Goal: Task Accomplishment & Management: Use online tool/utility

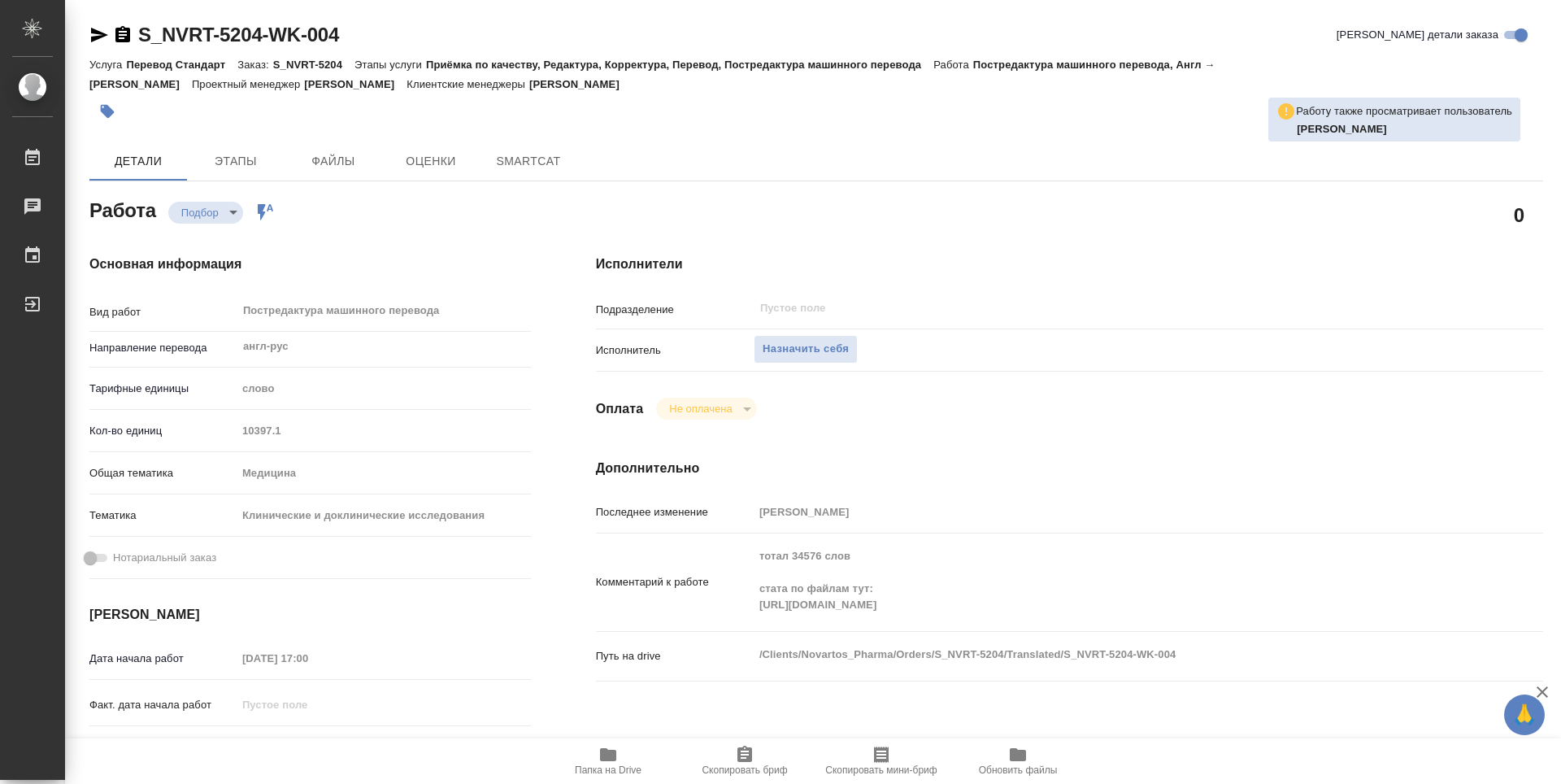
type textarea "x"
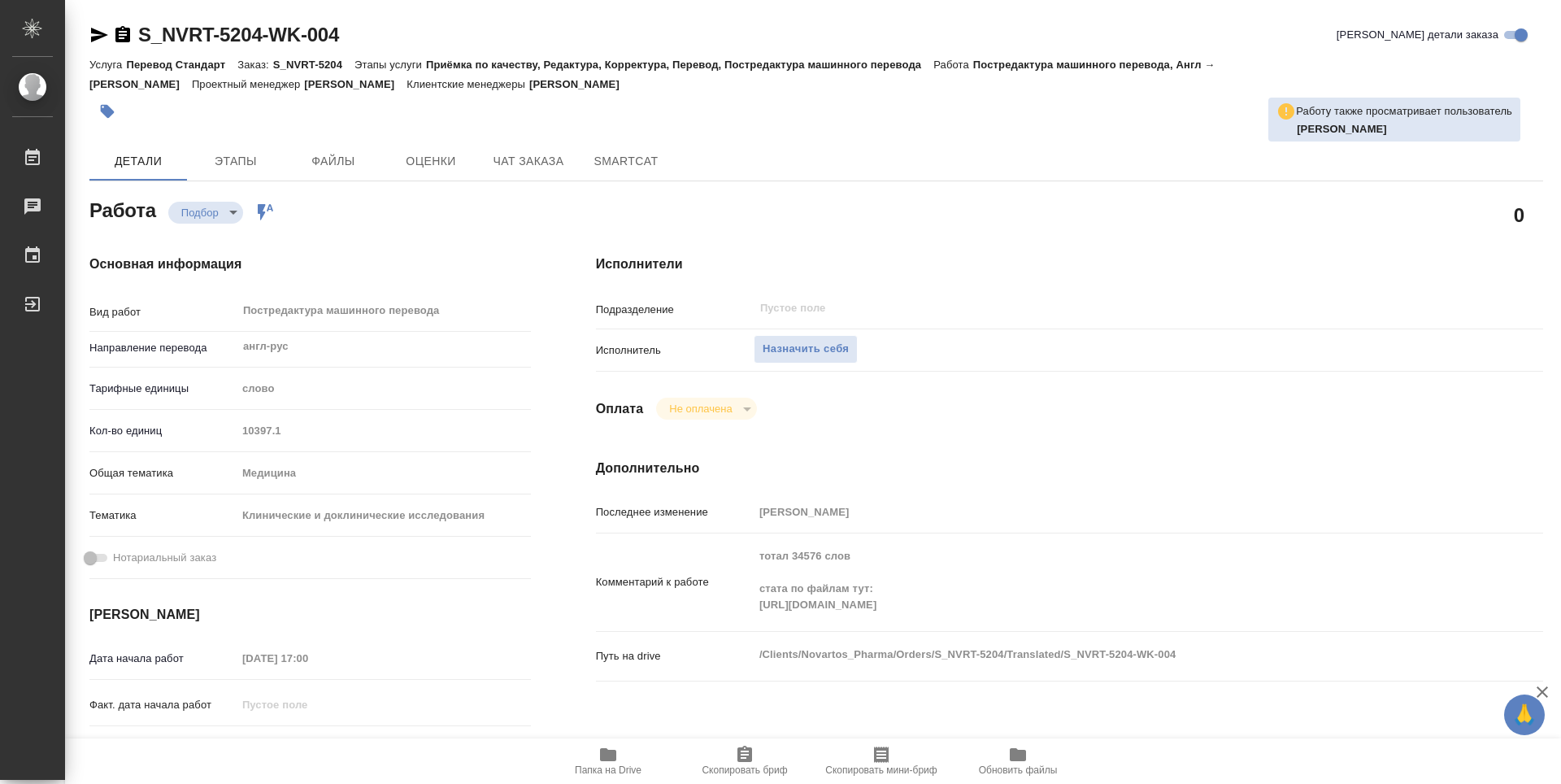
type textarea "x"
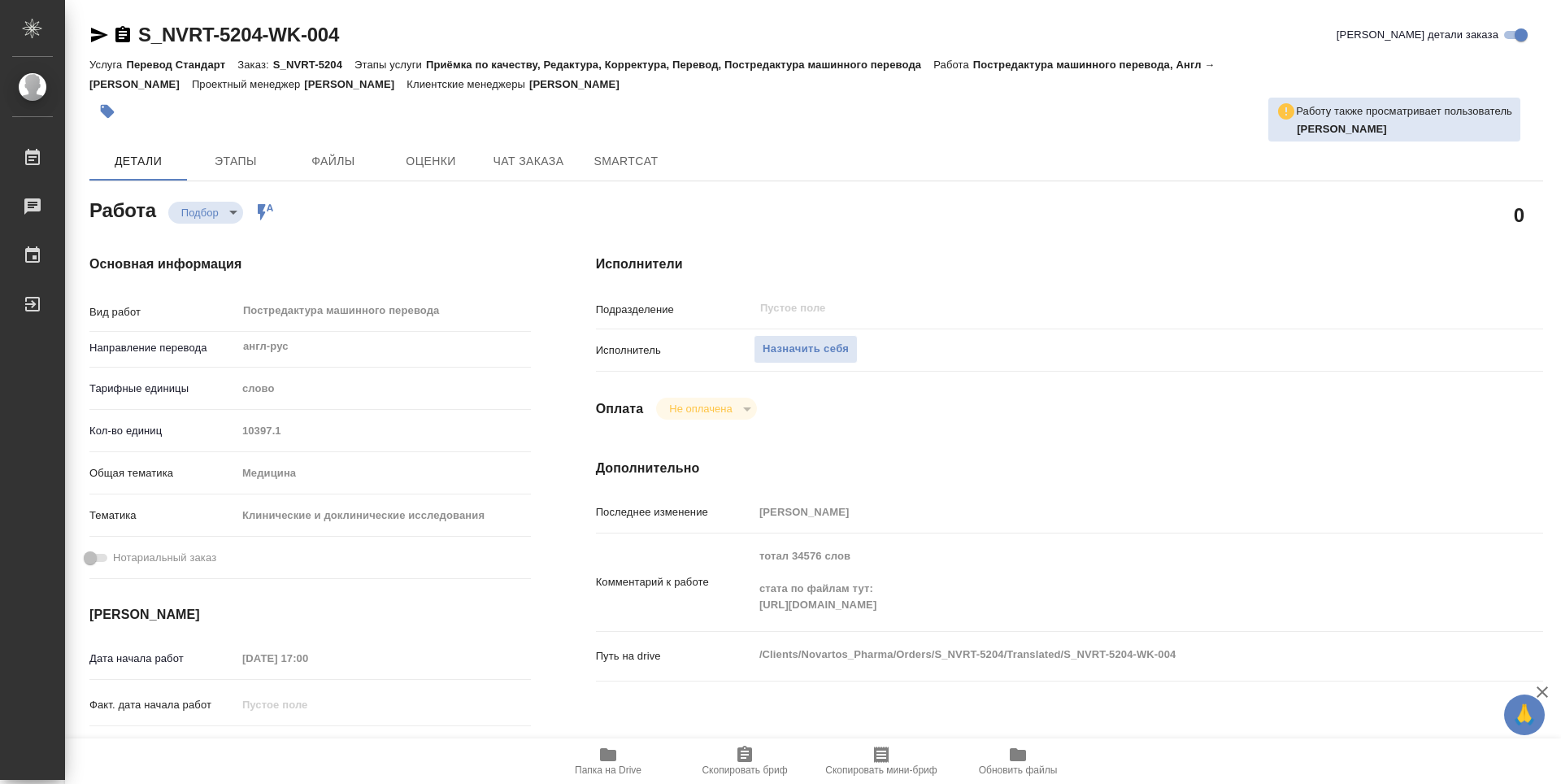
type textarea "x"
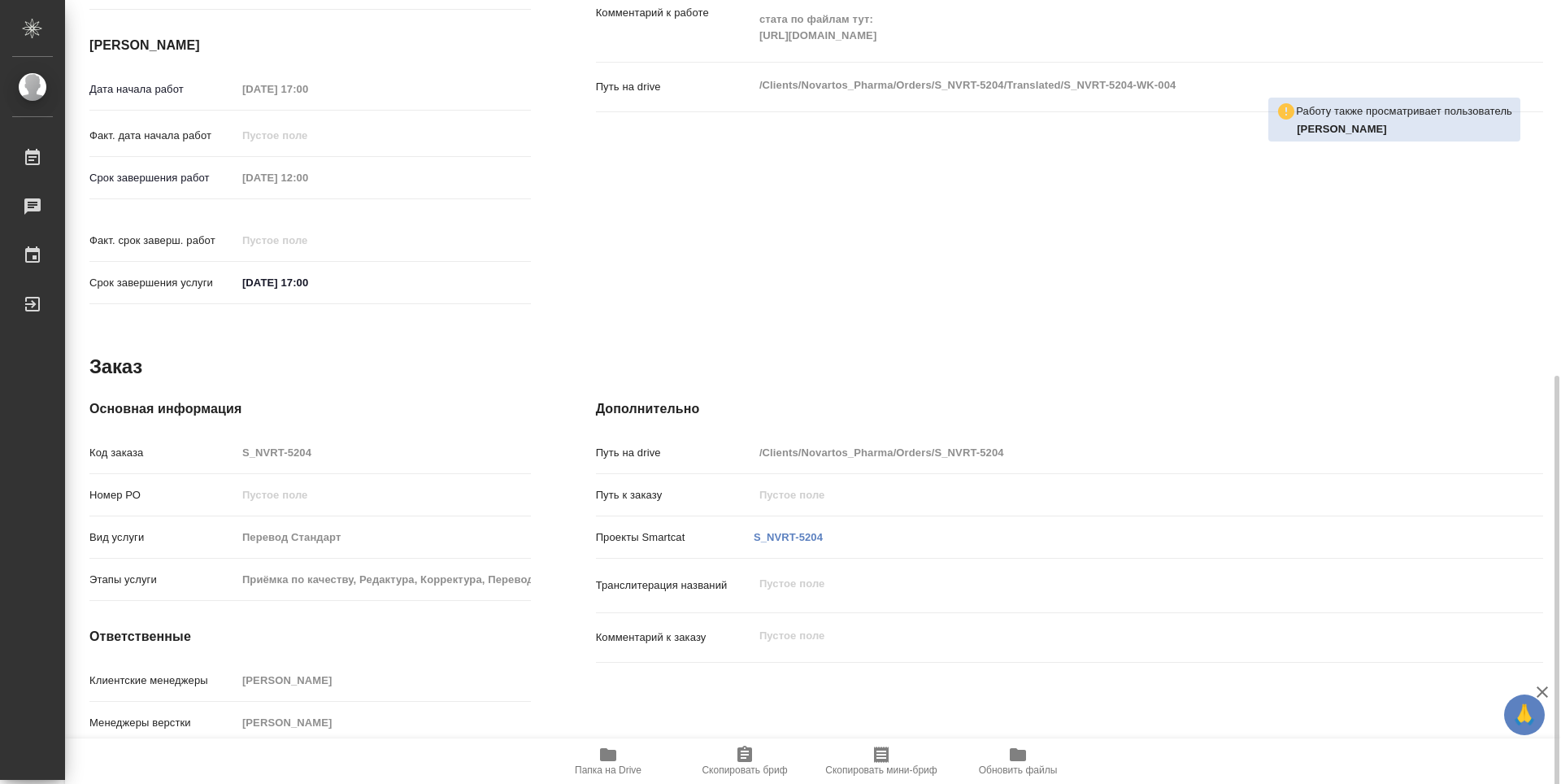
scroll to position [603, 0]
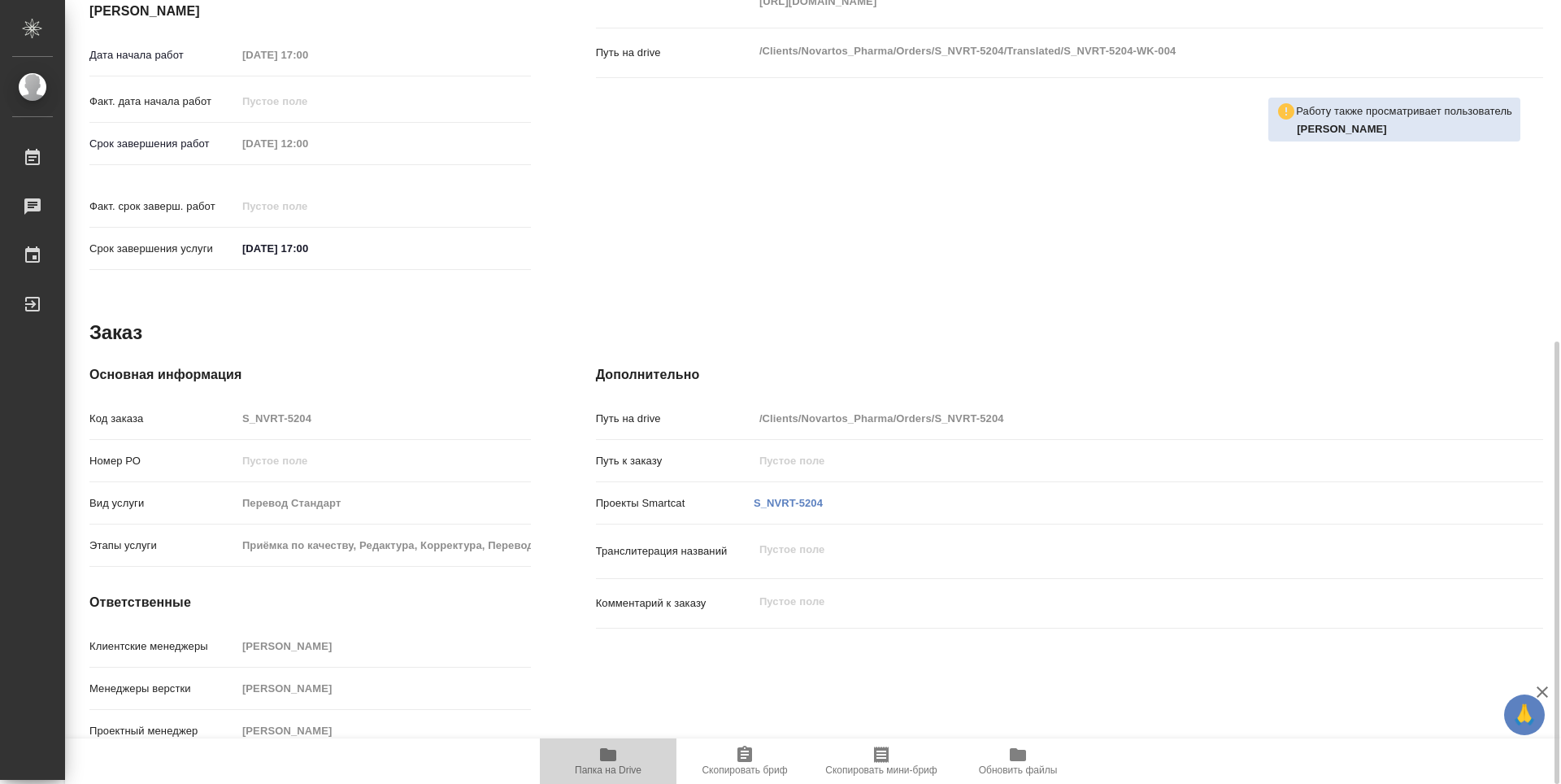
click at [599, 757] on icon "button" at bounding box center [608, 755] width 20 height 20
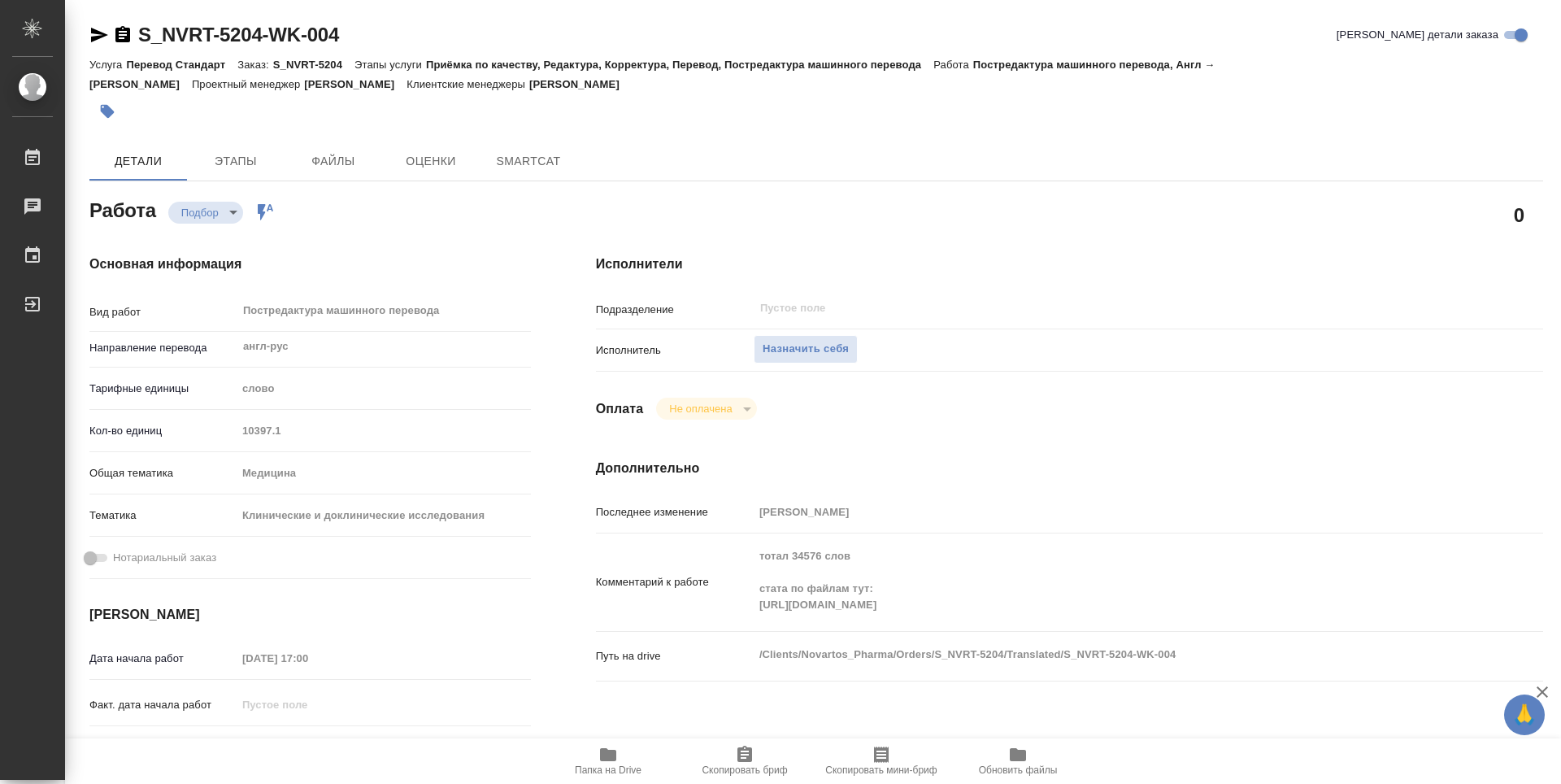
type textarea "x"
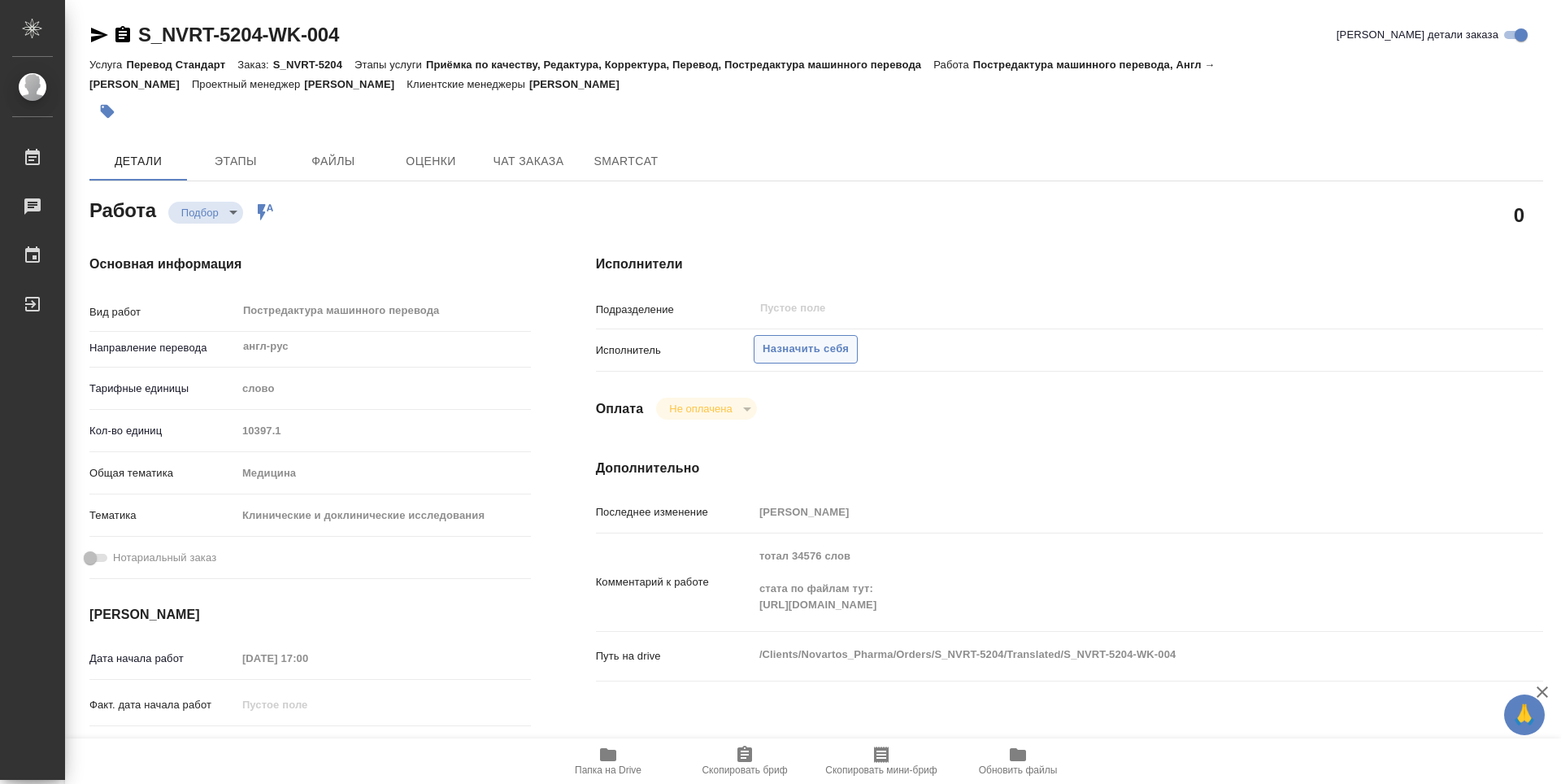
type textarea "x"
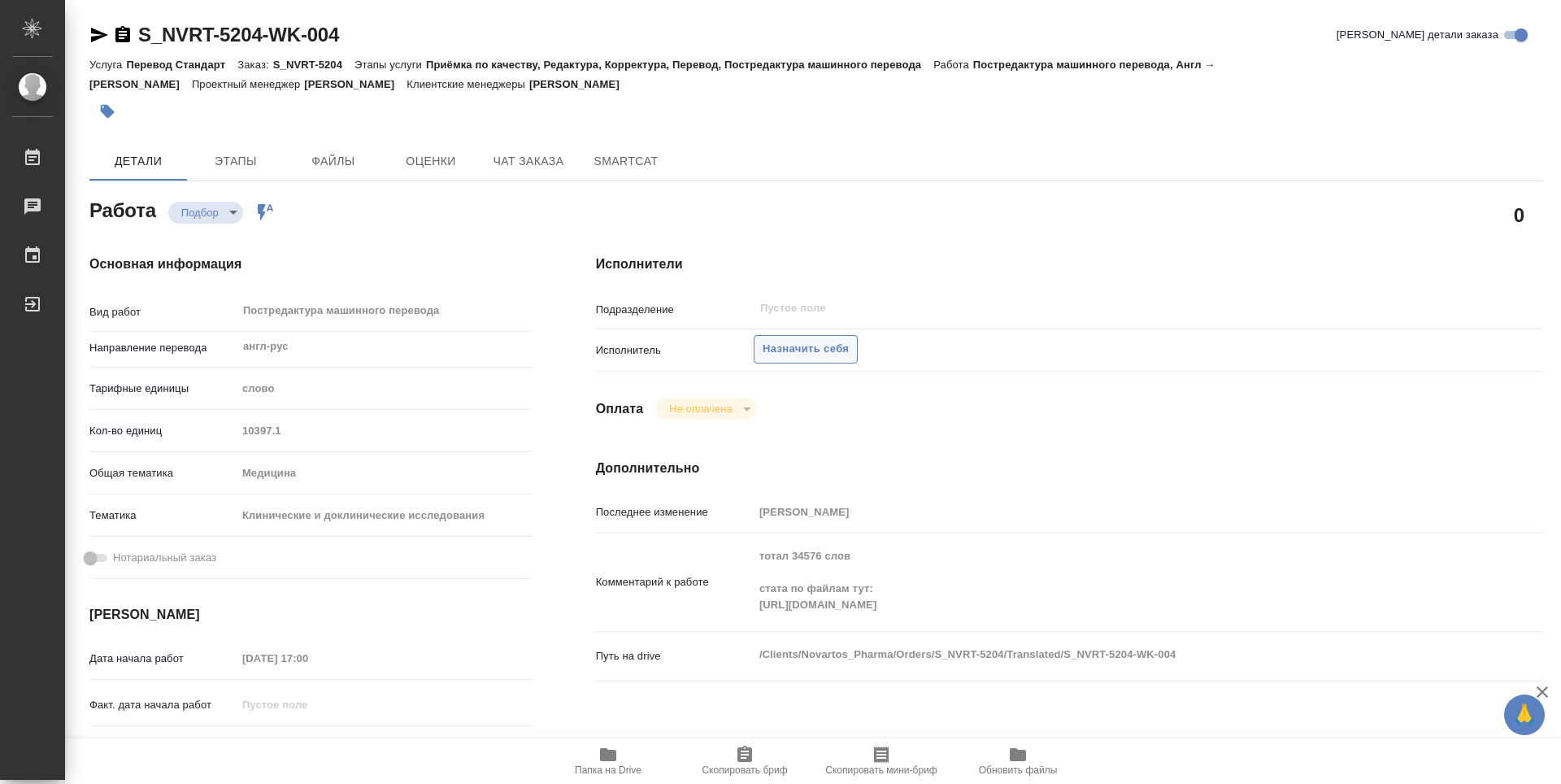
click at [797, 348] on span "Назначить себя" at bounding box center [806, 349] width 86 height 19
type textarea "x"
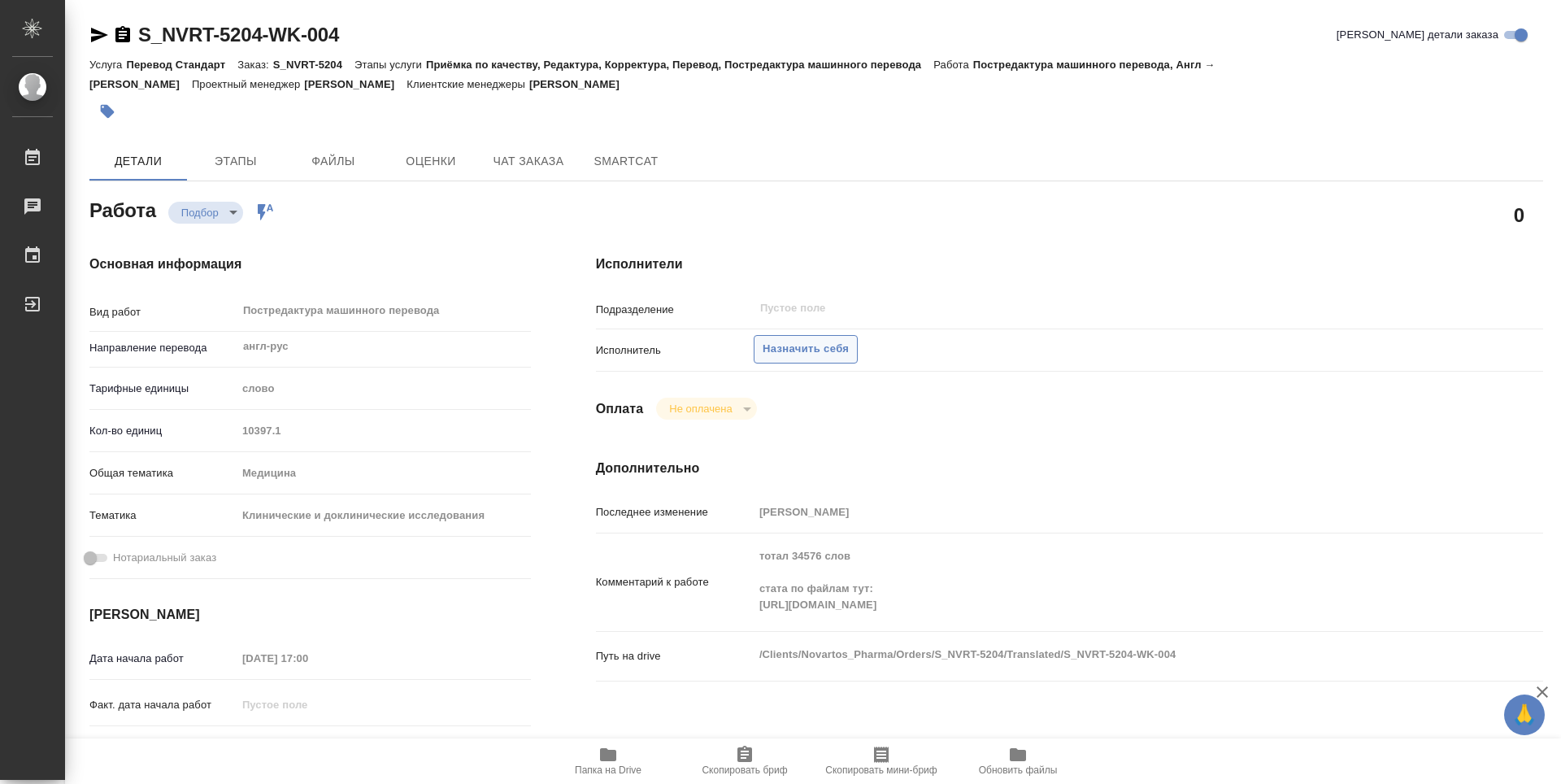
type textarea "x"
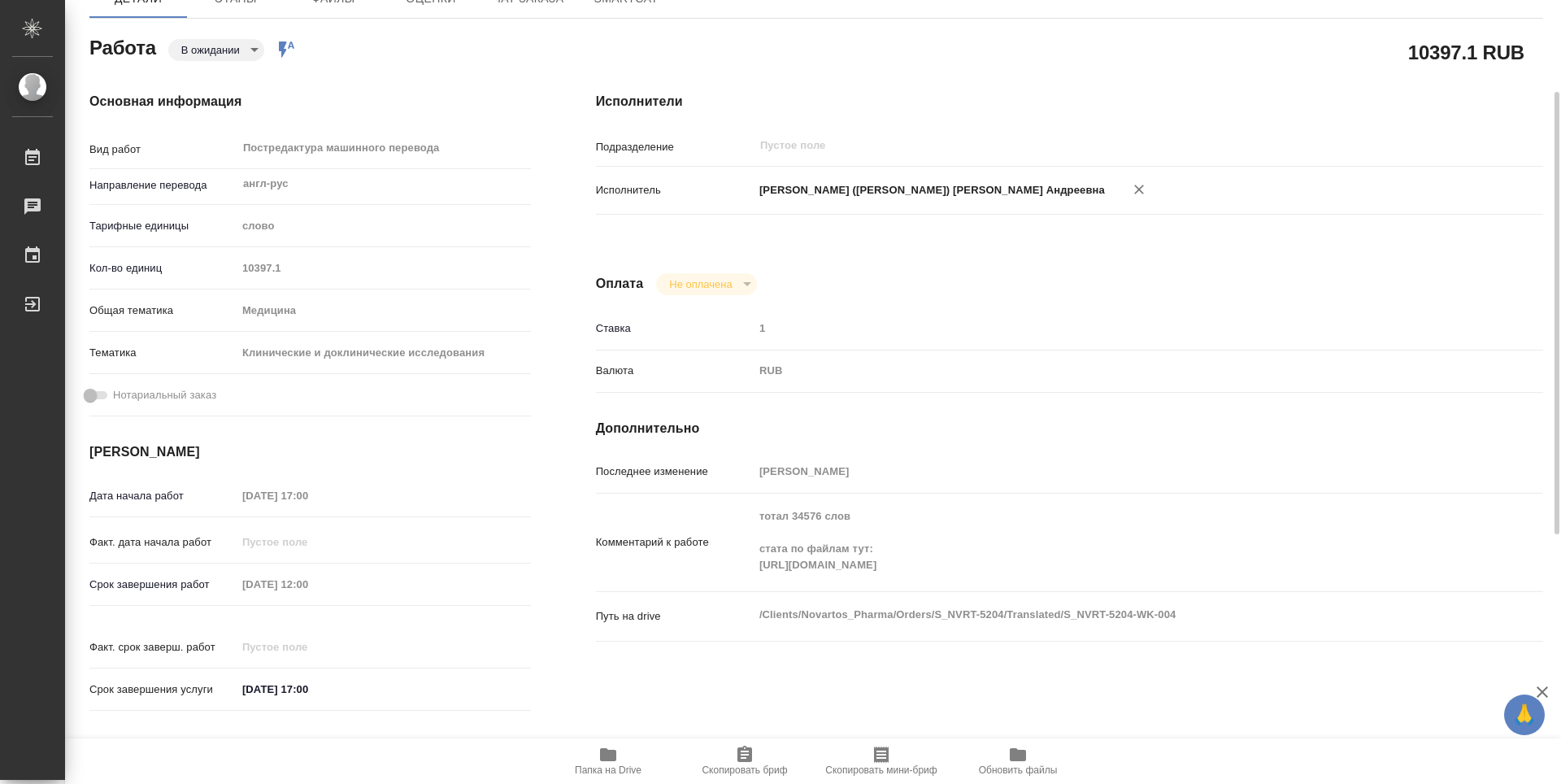
scroll to position [244, 0]
